Goal: Transaction & Acquisition: Purchase product/service

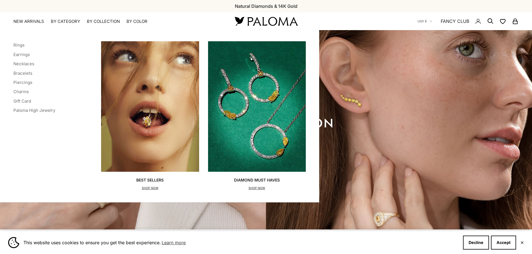
click at [18, 44] on link "Rings" at bounding box center [18, 44] width 11 height 5
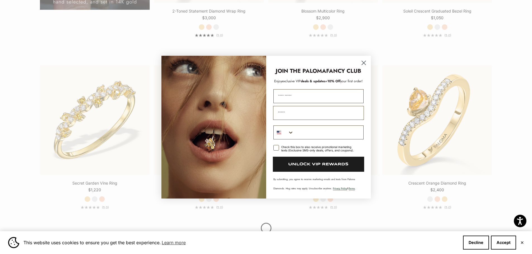
scroll to position [670, 0]
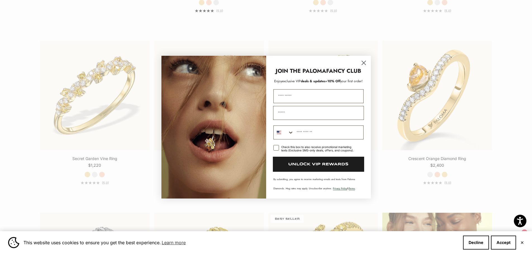
click at [364, 63] on icon "Close dialog" at bounding box center [364, 63] width 4 height 4
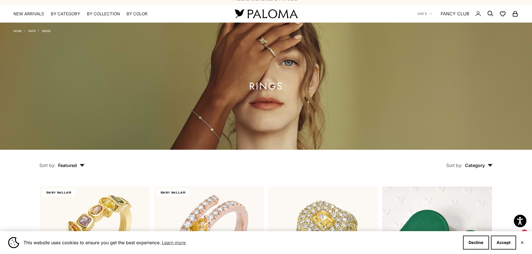
scroll to position [0, 0]
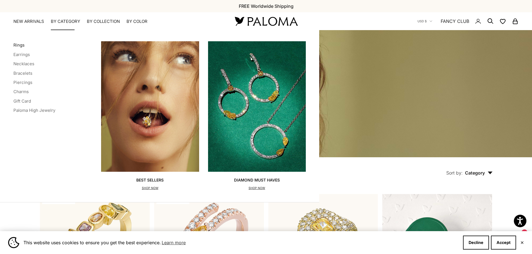
click at [18, 44] on link "Rings" at bounding box center [18, 44] width 11 height 5
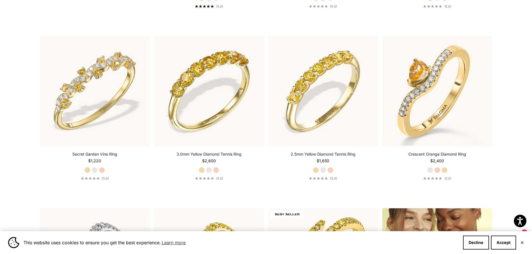
scroll to position [707, 0]
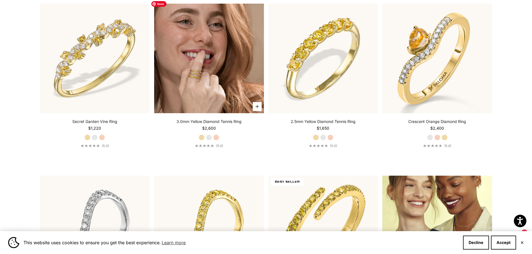
click at [240, 46] on img at bounding box center [209, 59] width 110 height 110
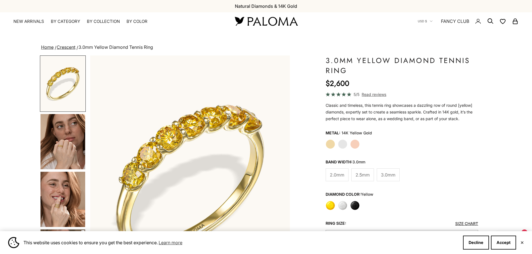
click at [345, 146] on label "White Gold" at bounding box center [342, 144] width 9 height 9
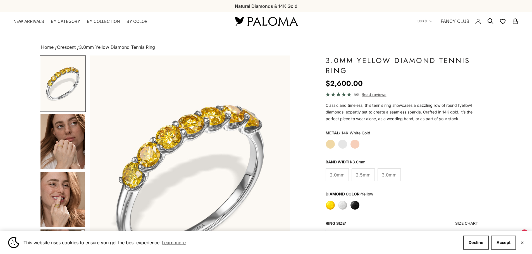
click at [331, 175] on span "2.0mm" at bounding box center [337, 174] width 15 height 7
click at [344, 176] on span "2.0mm" at bounding box center [337, 174] width 15 height 7
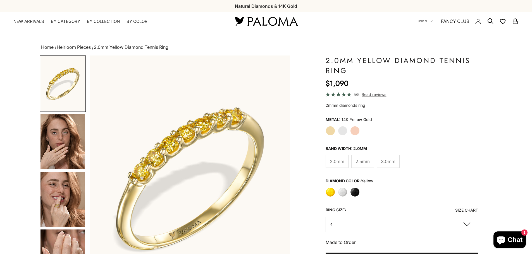
click at [344, 134] on label "White Gold" at bounding box center [342, 130] width 9 height 9
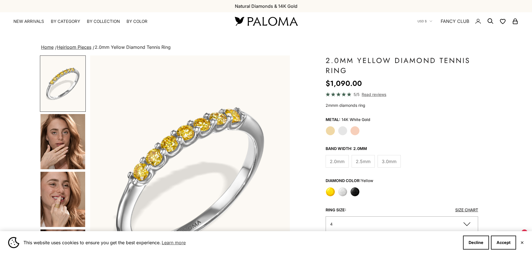
click at [343, 194] on label "White" at bounding box center [342, 191] width 9 height 9
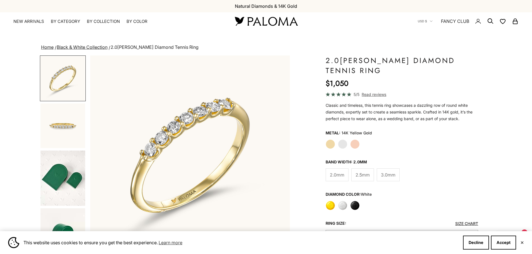
click at [344, 145] on label "White Gold" at bounding box center [342, 144] width 9 height 9
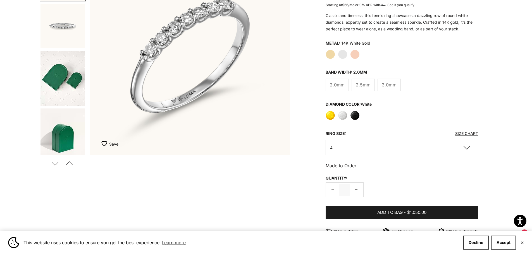
scroll to position [112, 0]
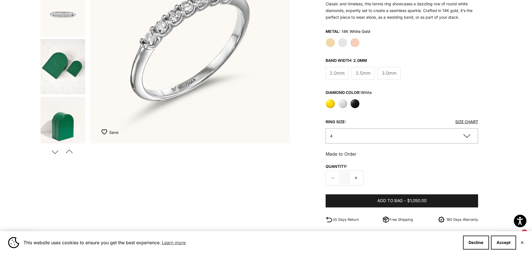
click at [345, 137] on button "4" at bounding box center [402, 135] width 153 height 15
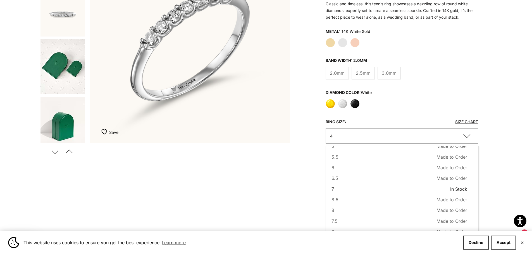
scroll to position [57, 0]
click at [348, 186] on button "8 Made to Order Sold out" at bounding box center [399, 184] width 136 height 7
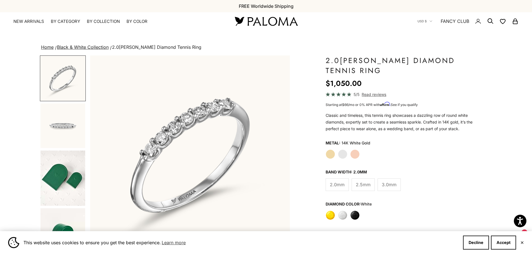
click at [93, 46] on link "Black & White Collection" at bounding box center [83, 47] width 52 height 6
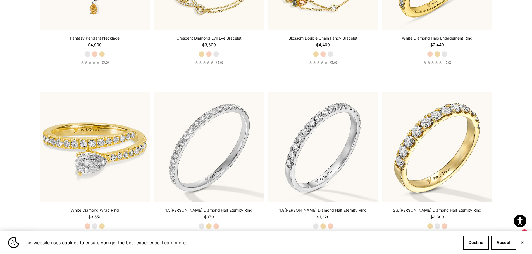
scroll to position [1713, 0]
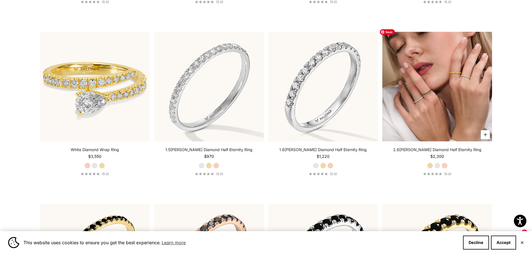
click at [412, 99] on img at bounding box center [437, 87] width 110 height 110
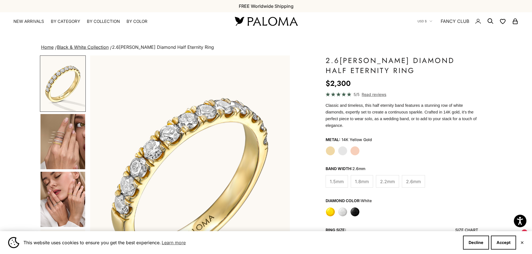
click at [340, 146] on label "White Gold" at bounding box center [342, 150] width 9 height 9
